Goal: Task Accomplishment & Management: Manage account settings

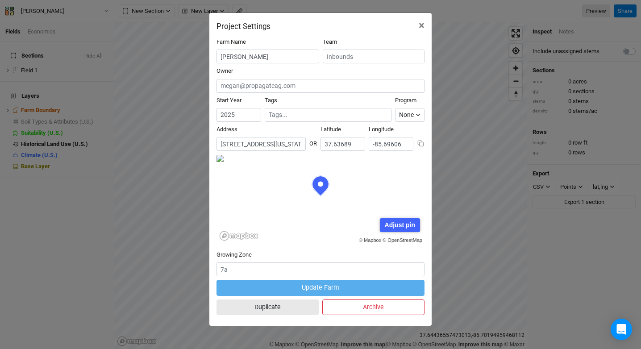
scroll to position [45, 104]
click at [139, 78] on div "Project Settings × Farm Name [PERSON_NAME] Team Owner Start Year [DATE] Tags Pr…" at bounding box center [320, 174] width 641 height 349
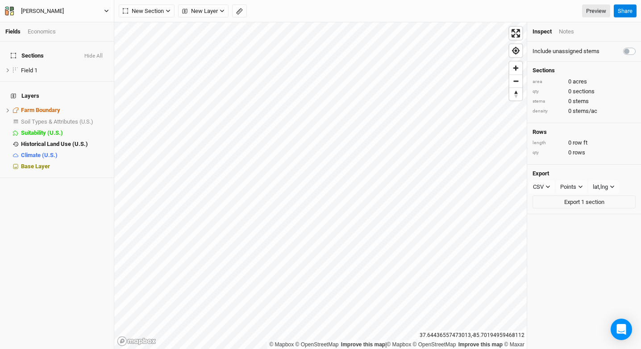
click at [50, 16] on div "[PERSON_NAME] Back Project Settings User settings Imperial Metric Keyboard Shor…" at bounding box center [57, 11] width 114 height 22
click at [50, 13] on div "[PERSON_NAME]" at bounding box center [42, 11] width 43 height 9
click at [55, 27] on button "Back" at bounding box center [73, 25] width 71 height 12
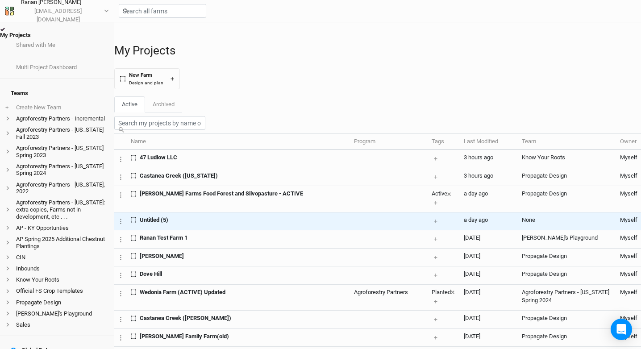
click at [187, 224] on div "Untitled (5)" at bounding box center [239, 220] width 216 height 8
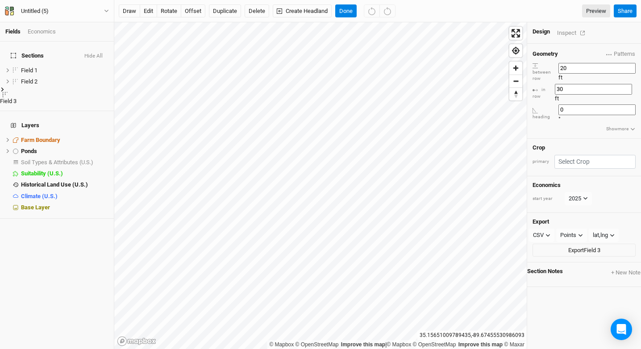
click at [570, 33] on div "Inspect" at bounding box center [573, 33] width 32 height 10
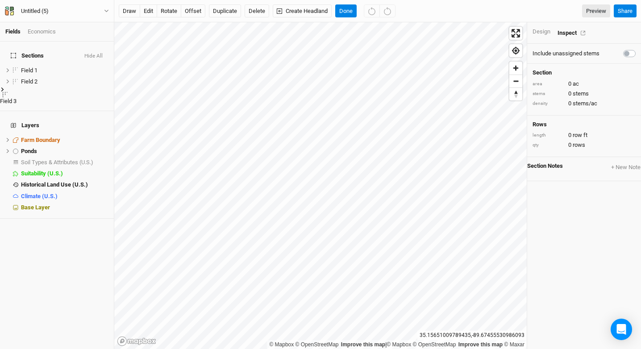
click at [639, 48] on label at bounding box center [639, 48] width 0 height 0
click at [624, 53] on input "checkbox" at bounding box center [626, 52] width 7 height 9
checkbox input "true"
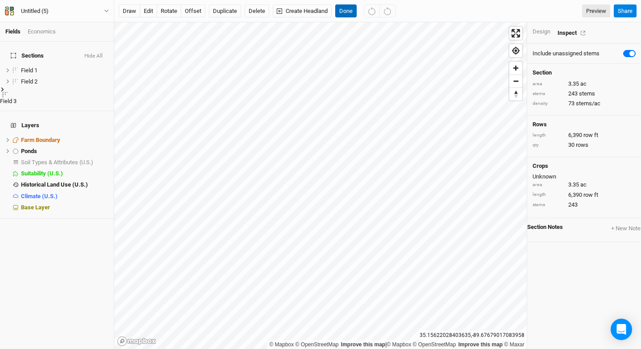
click at [346, 14] on button "Done" at bounding box center [345, 10] width 21 height 13
